Goal: Check status: Check status

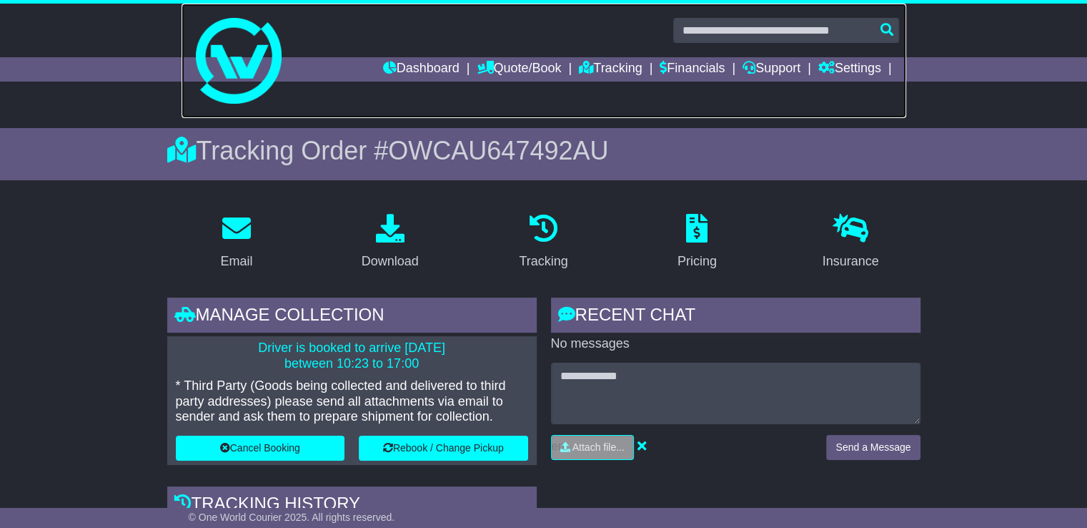
click at [392, 54] on link at bounding box center [544, 61] width 725 height 114
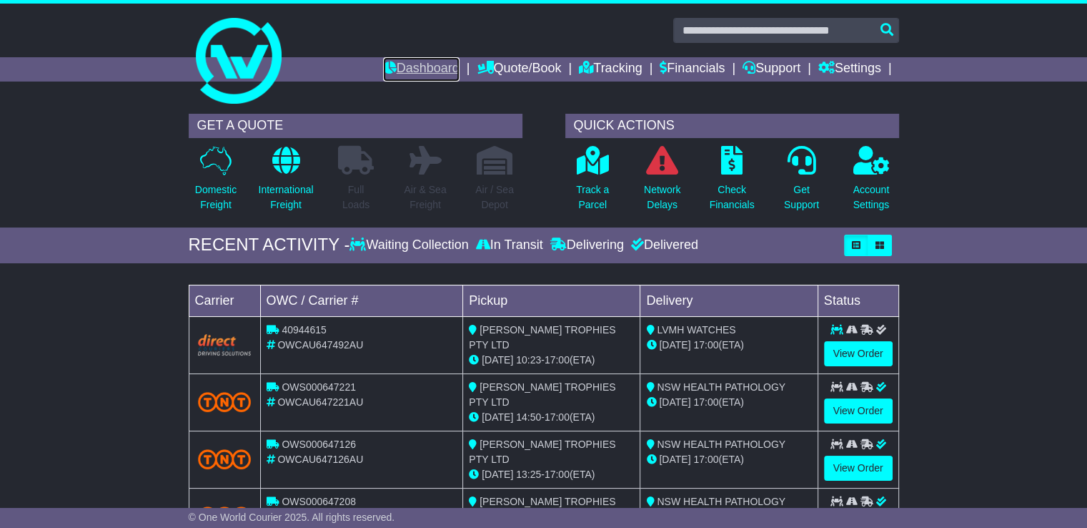
click at [390, 66] on link "Dashboard" at bounding box center [421, 69] width 76 height 24
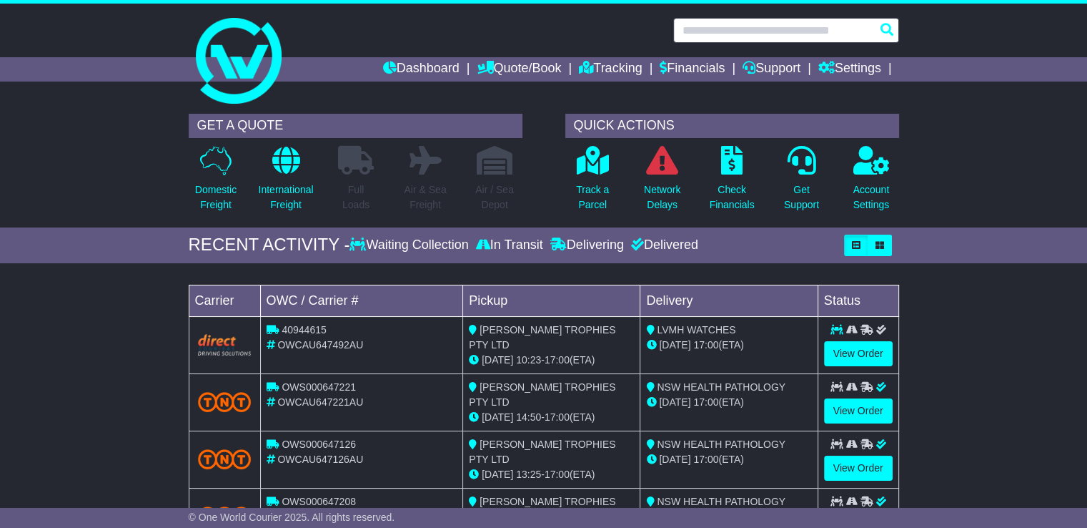
click at [733, 28] on input "text" at bounding box center [786, 30] width 226 height 25
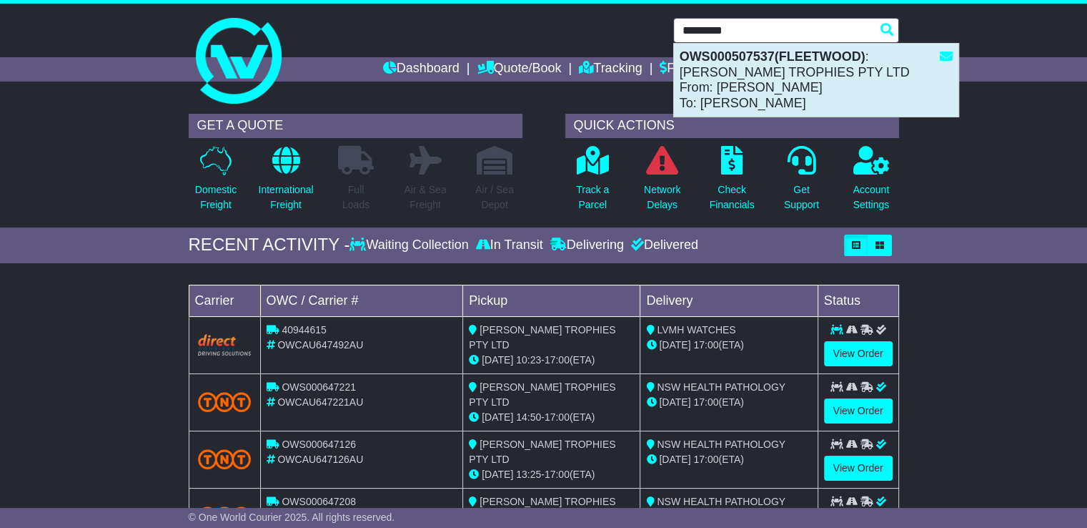
click at [749, 73] on div "OWS000507537(FLEETWOOD) : [PERSON_NAME] TROPHIES PTY LTD From: [PERSON_NAME] To…" at bounding box center [816, 80] width 285 height 73
type input "**********"
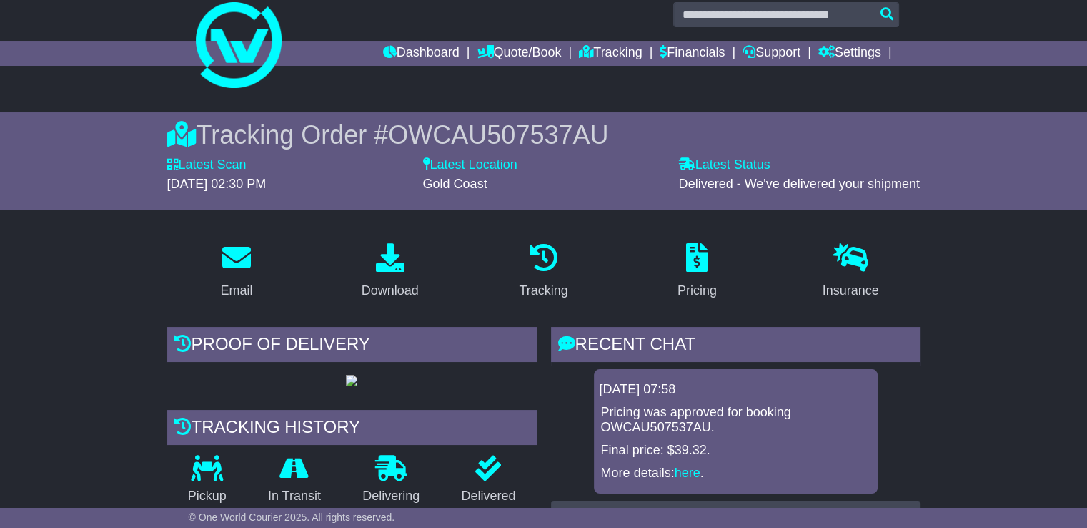
scroll to position [14, 0]
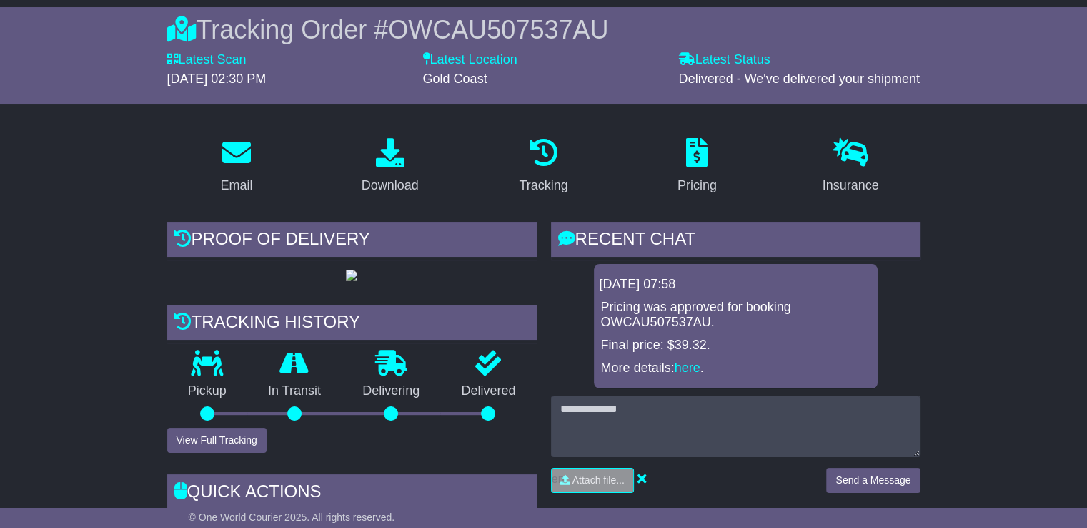
drag, startPoint x: 1097, startPoint y: 49, endPoint x: 1097, endPoint y: 84, distance: 35.0
click at [1087, 84] on html "sales@corporateawards.com.au Logout Maria Nasato sales@corporateawards.com.au +…" at bounding box center [543, 143] width 1087 height 528
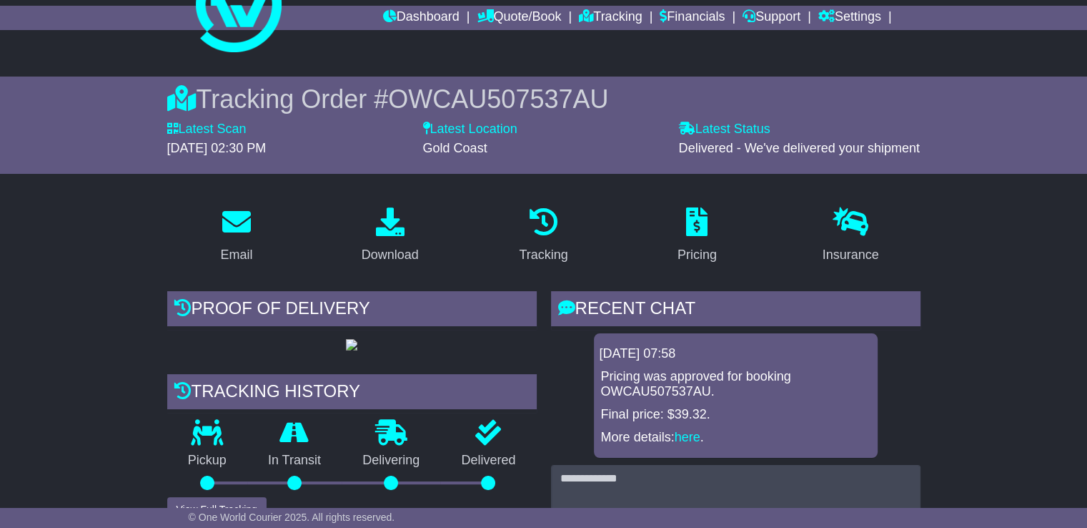
scroll to position [0, 0]
